Goal: Book appointment/travel/reservation

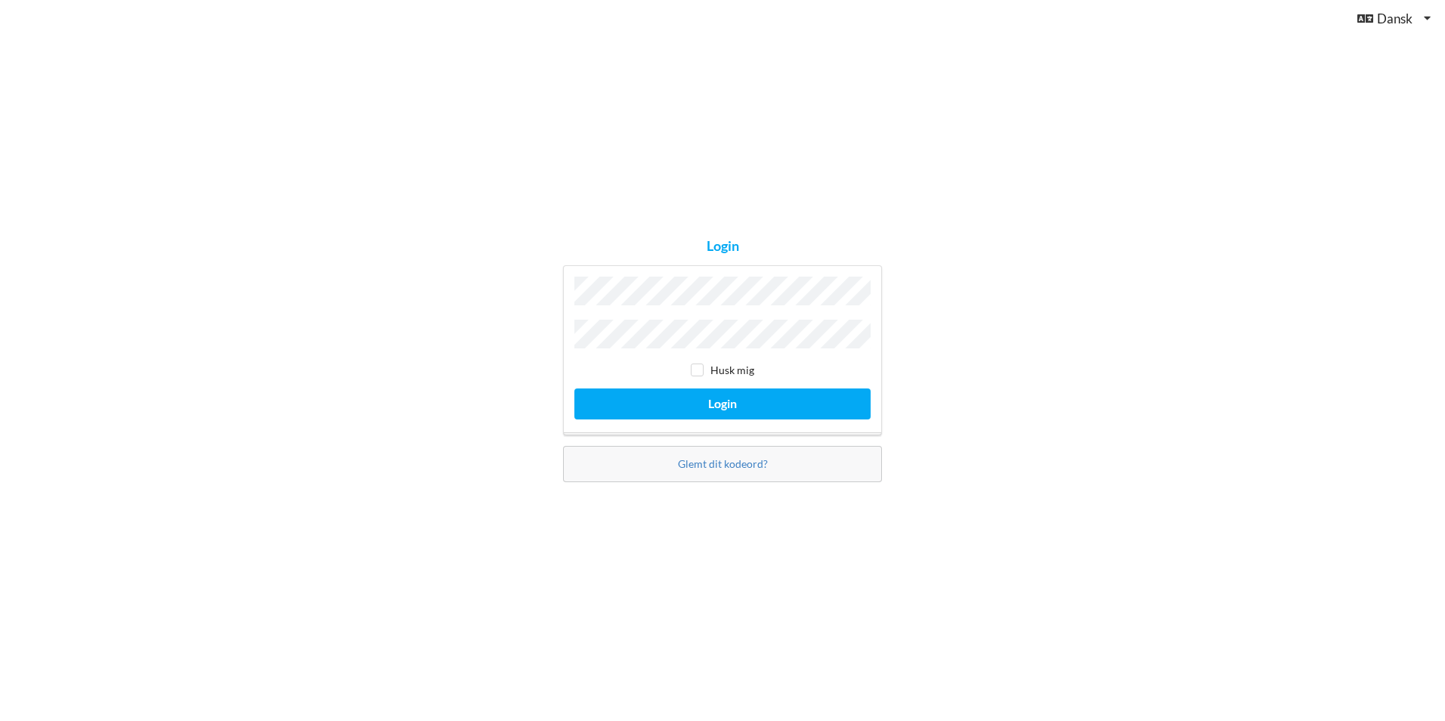
click at [574, 388] on button "Login" at bounding box center [722, 403] width 296 height 31
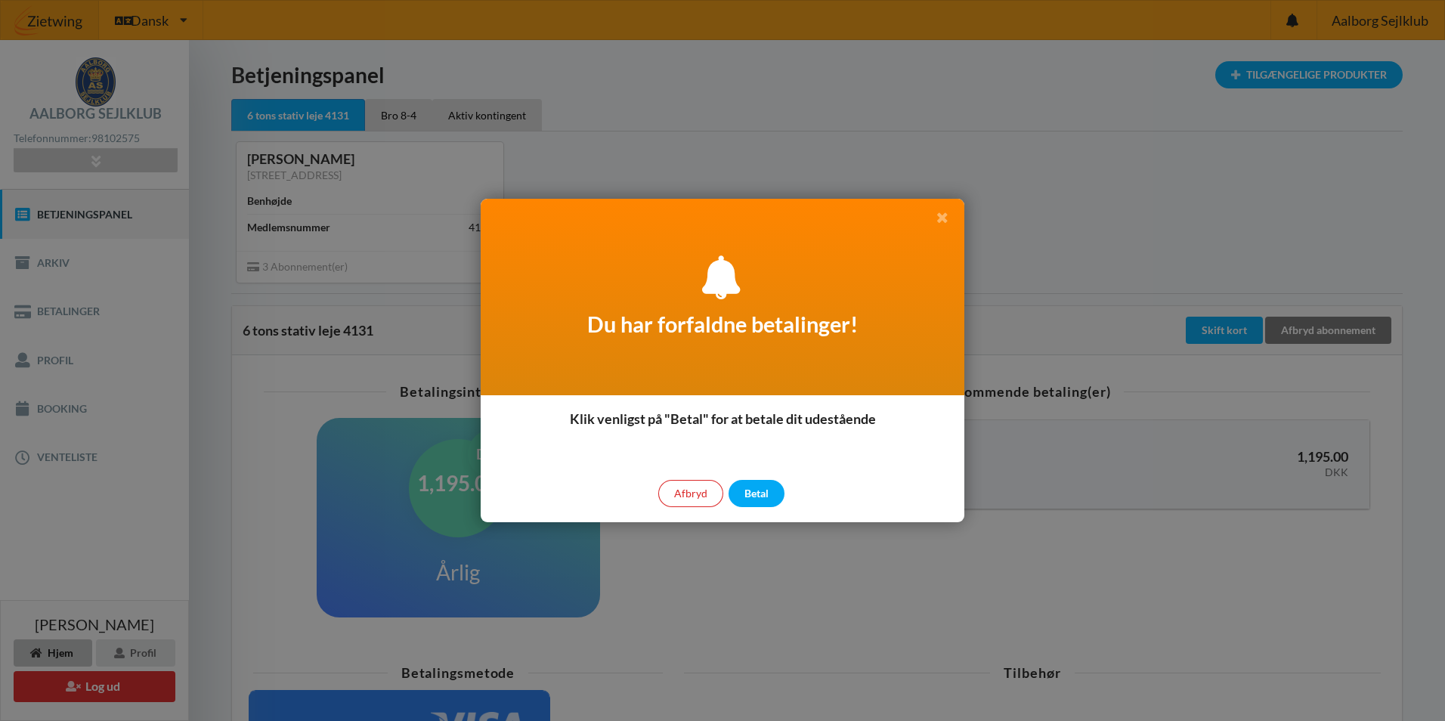
click at [941, 217] on icon at bounding box center [942, 217] width 16 height 14
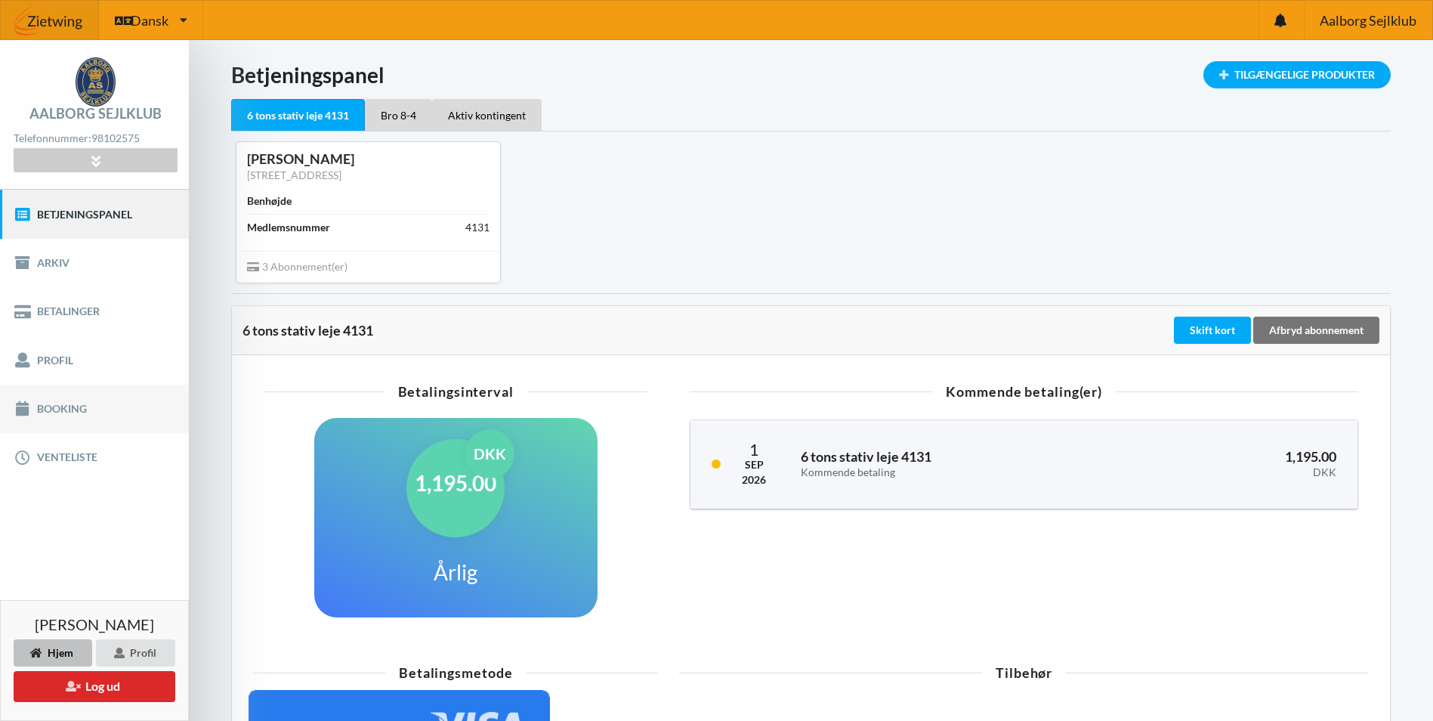
click at [57, 415] on link "Booking" at bounding box center [94, 409] width 189 height 48
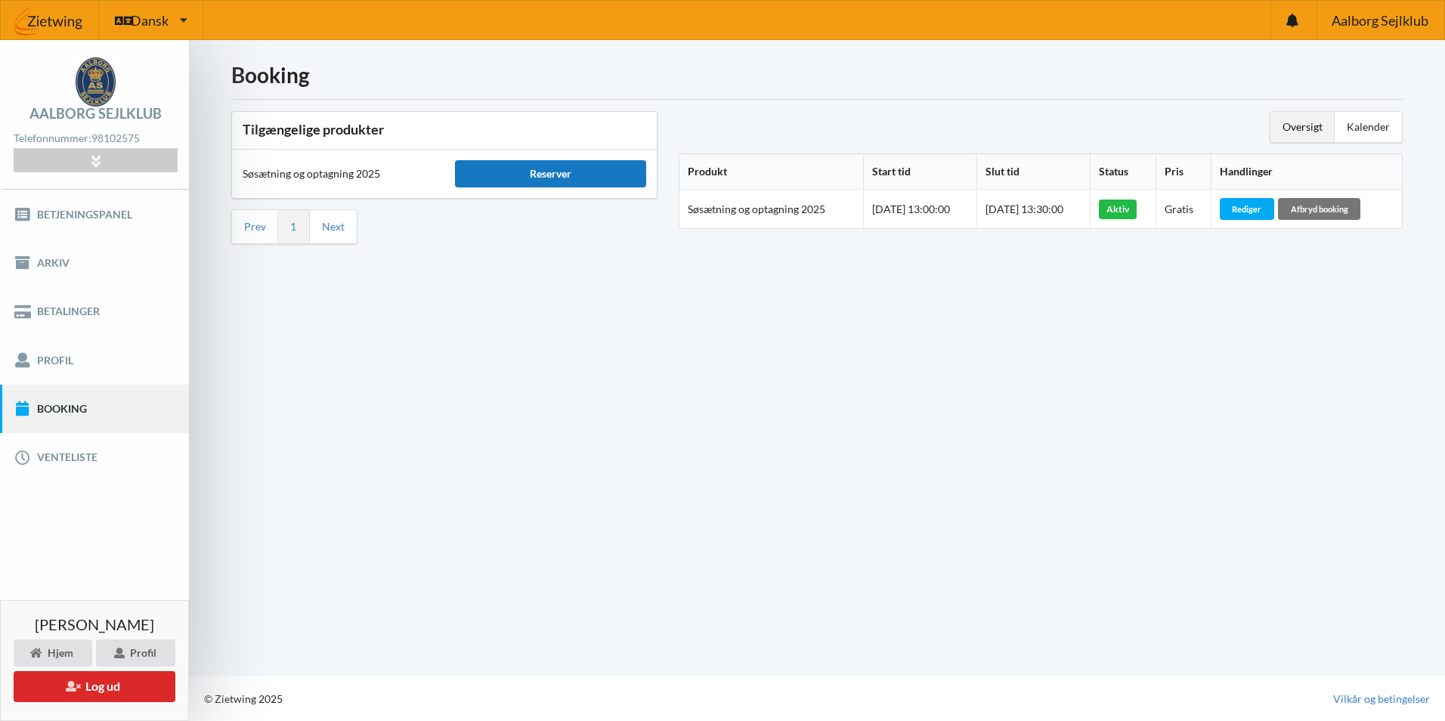
click at [496, 175] on div "Reserver" at bounding box center [550, 173] width 191 height 27
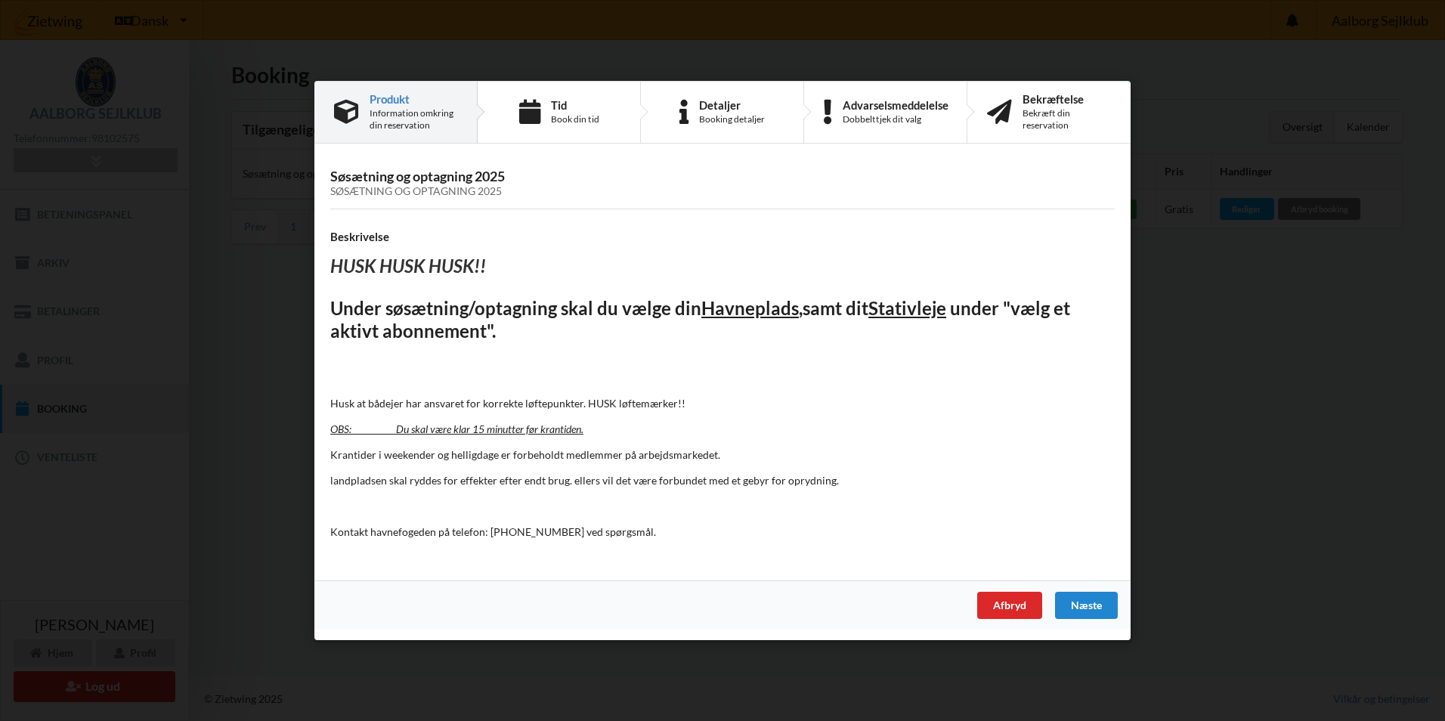
click at [1003, 600] on div "Afbryd" at bounding box center [1009, 605] width 65 height 27
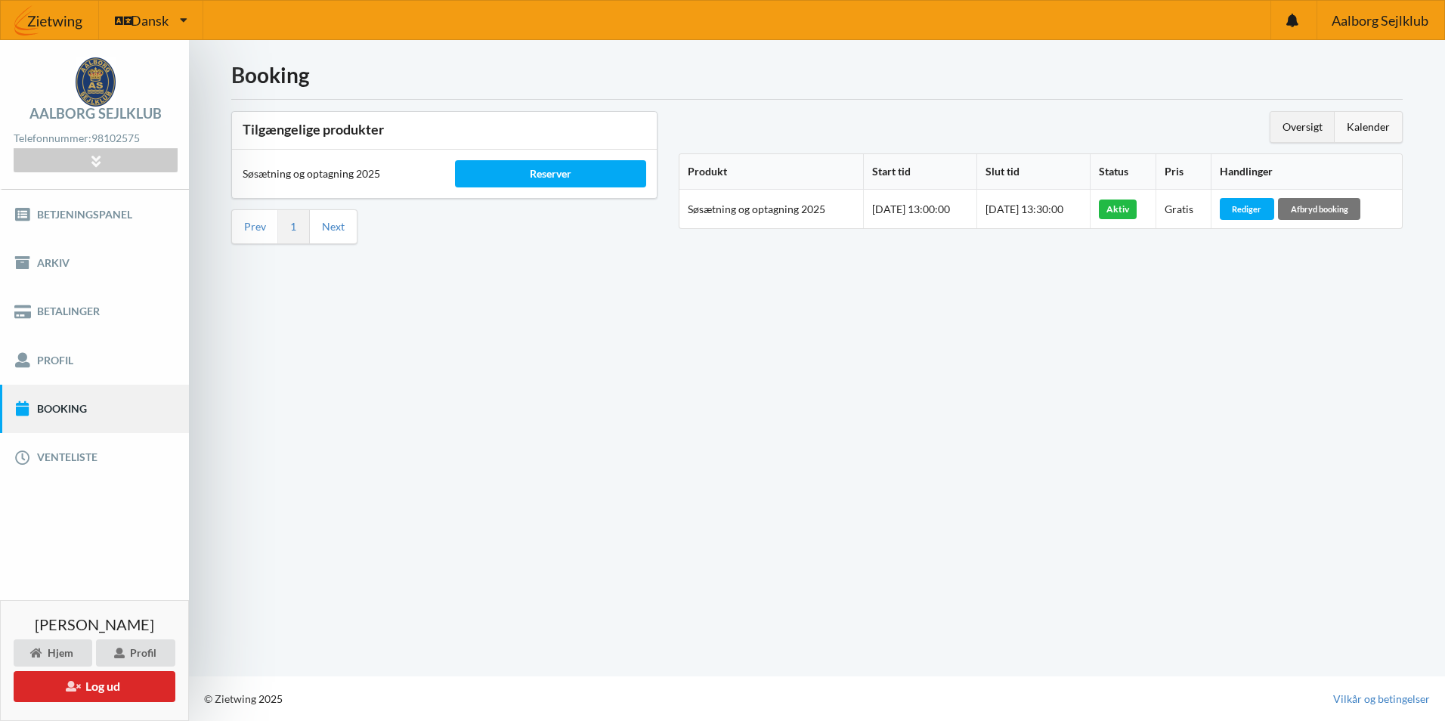
click at [1363, 124] on div "Kalender" at bounding box center [1367, 127] width 67 height 30
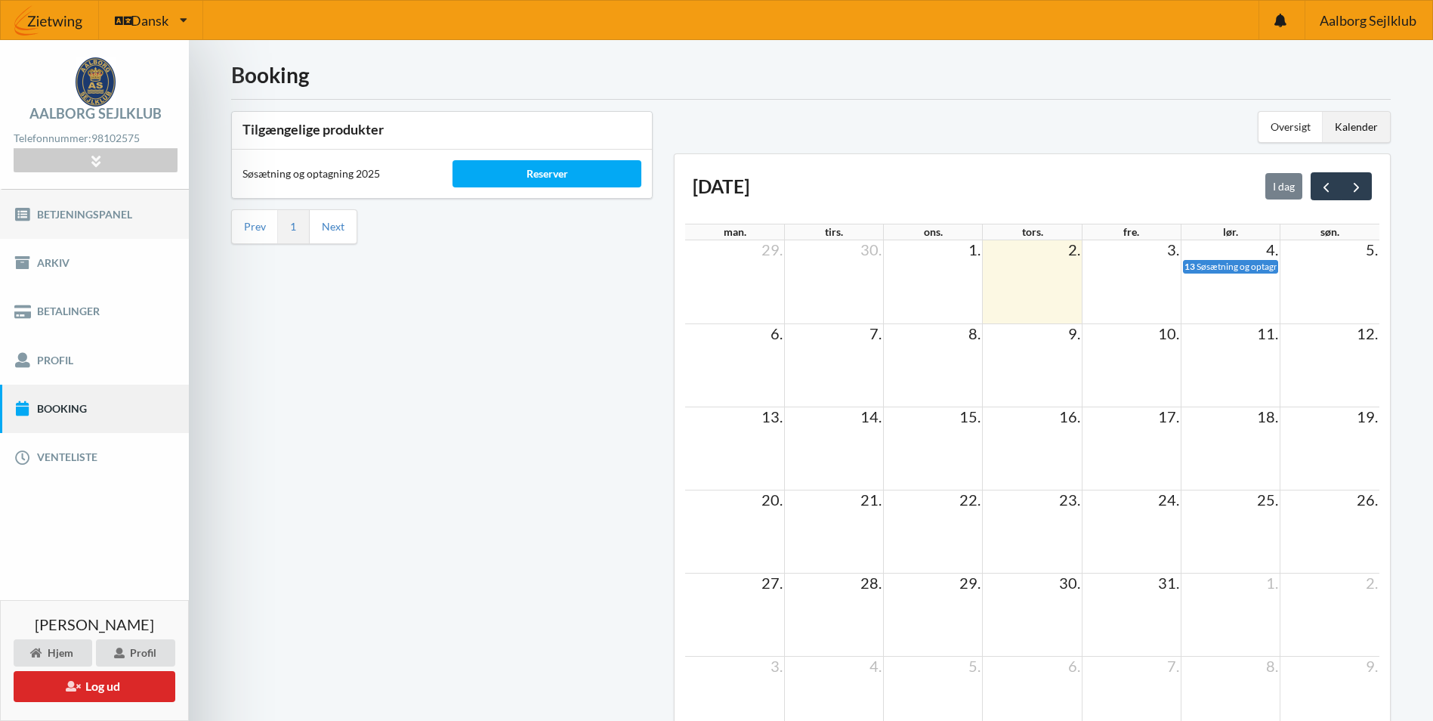
click at [72, 205] on link "Betjeningspanel" at bounding box center [94, 214] width 189 height 48
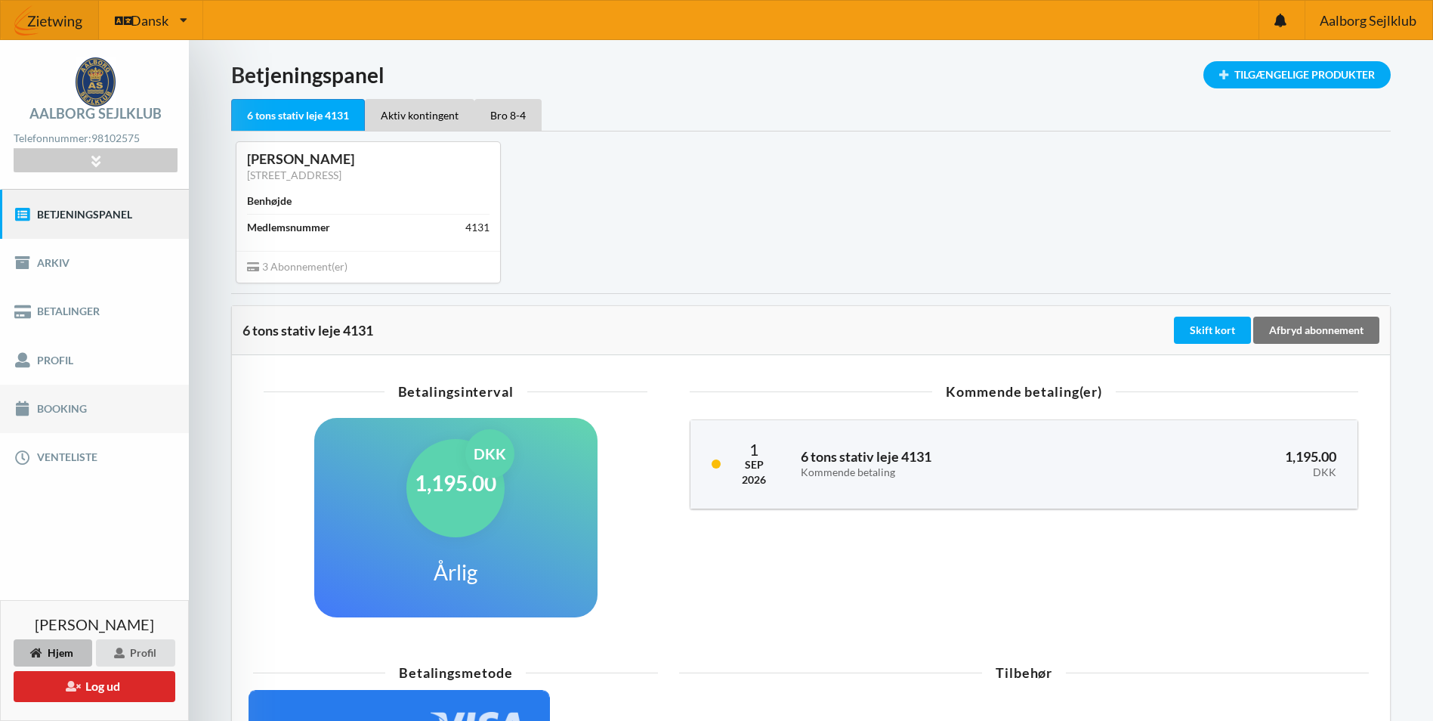
click at [62, 413] on link "Booking" at bounding box center [94, 409] width 189 height 48
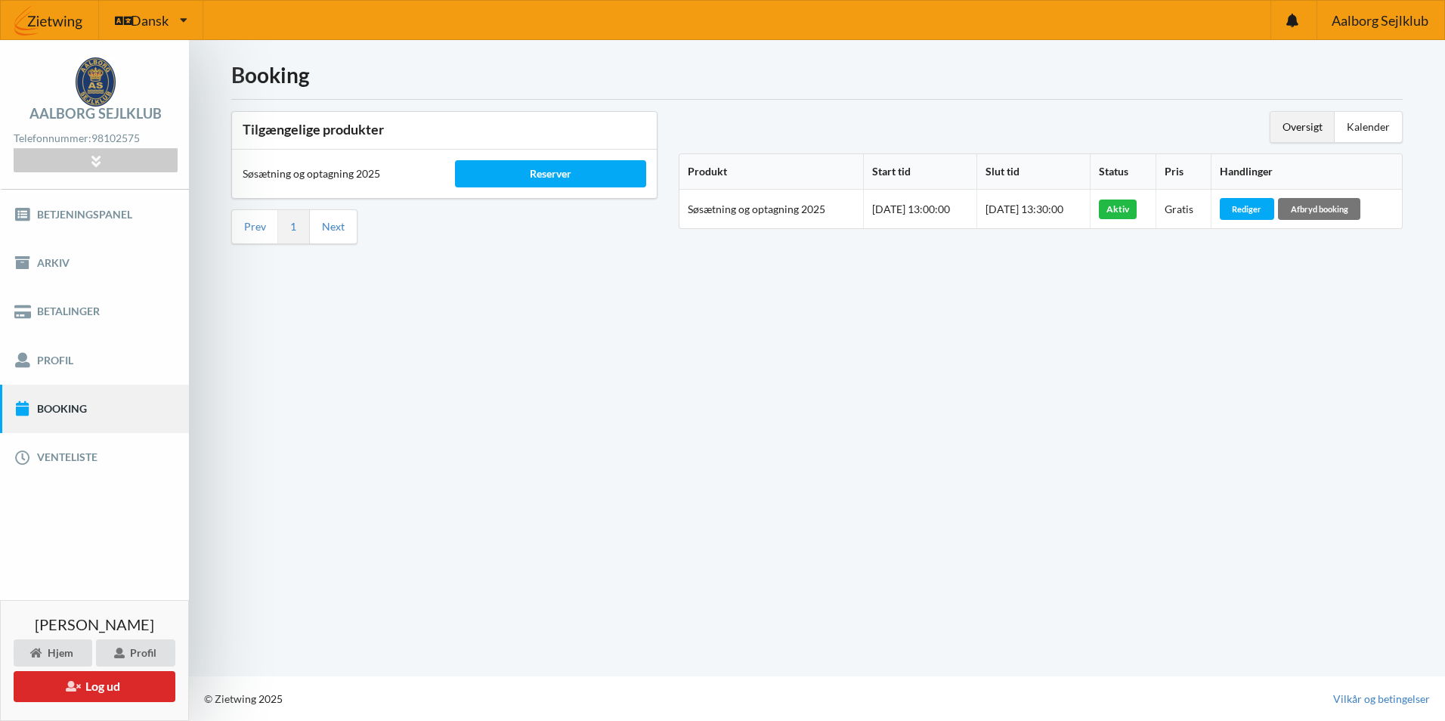
click at [1289, 124] on div "Oversigt" at bounding box center [1302, 127] width 64 height 30
click at [1359, 128] on div "Kalender" at bounding box center [1367, 127] width 67 height 30
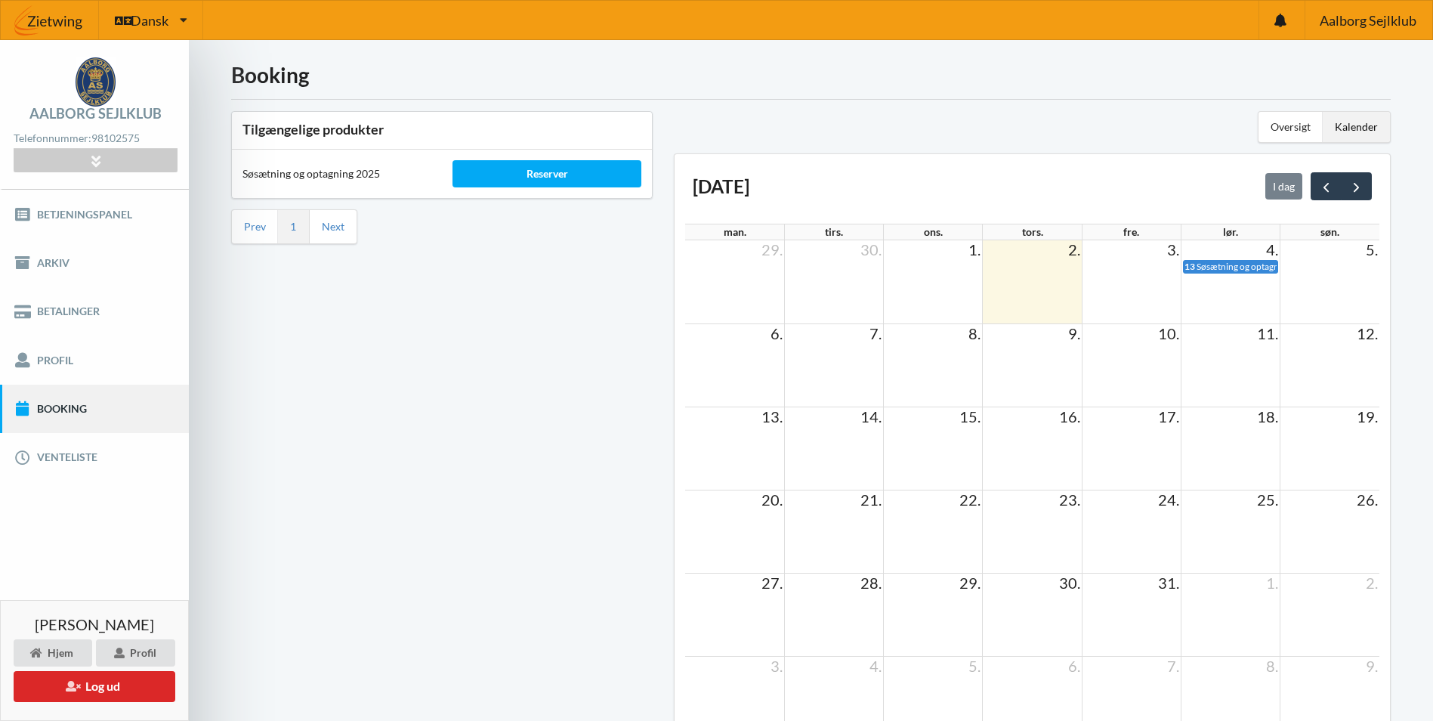
click at [1103, 279] on td at bounding box center [1131, 281] width 99 height 83
click at [42, 215] on link "Betjeningspanel" at bounding box center [94, 214] width 189 height 48
